Goal: Transaction & Acquisition: Book appointment/travel/reservation

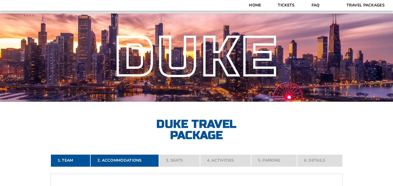
scroll to position [29, 0]
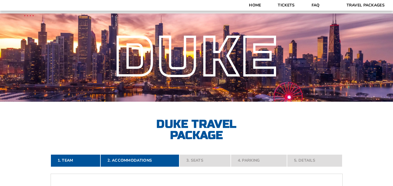
select select "21326"
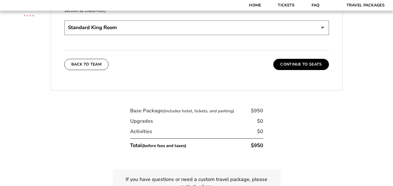
scroll to position [1293, 0]
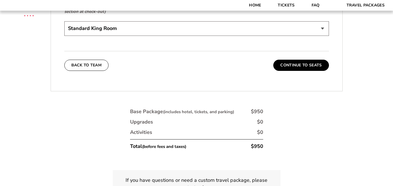
click at [217, 24] on select "Standard King Room Standard Room - Two Beds Upgrade (+$30 per night) Deluxe Cit…" at bounding box center [196, 28] width 265 height 14
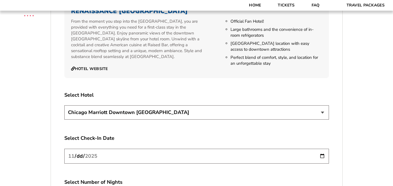
scroll to position [957, 0]
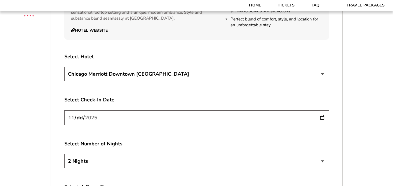
click at [186, 69] on select "[GEOGRAPHIC_DATA] [GEOGRAPHIC_DATA]" at bounding box center [196, 74] width 265 height 14
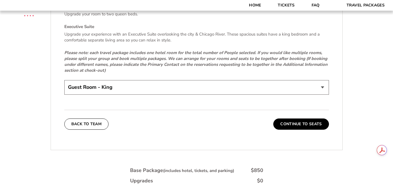
scroll to position [1195, 0]
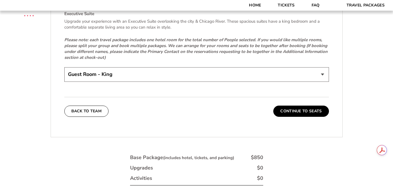
click at [170, 72] on select "Guest Room - King Guest Room - Queen (+$95 per night) Executive Suite (+$315 pe…" at bounding box center [196, 74] width 265 height 14
click at [245, 71] on select "Guest Room - King Guest Room - Queen (+$95 per night) Executive Suite (+$315 pe…" at bounding box center [196, 74] width 265 height 14
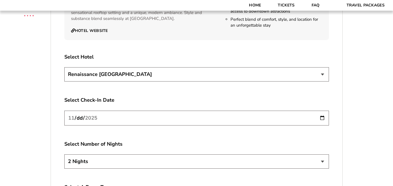
scroll to position [945, 0]
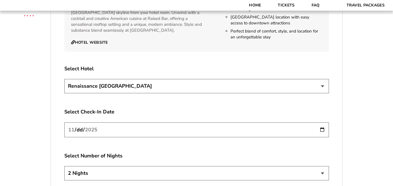
click at [214, 81] on select "[GEOGRAPHIC_DATA] [GEOGRAPHIC_DATA]" at bounding box center [196, 86] width 265 height 14
select select "21327"
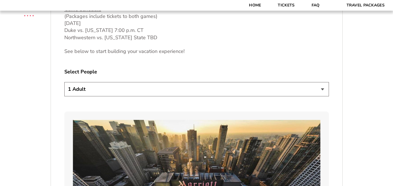
scroll to position [296, 0]
click at [236, 84] on select "1 Adult 2 Adults 3 Adults 4 Adults 2 Adults + 1 Child 2 Adults + 2 Children 2 A…" at bounding box center [196, 89] width 265 height 14
click at [243, 92] on select "1 Adult 2 Adults 3 Adults 4 Adults 2 Adults + 1 Child 2 Adults + 2 Children 2 A…" at bounding box center [196, 89] width 265 height 14
select select "4 Adults"
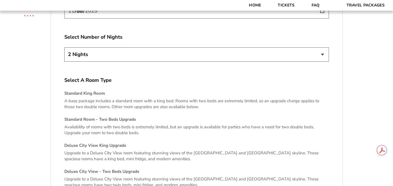
scroll to position [1062, 0]
